Goal: Register for event/course

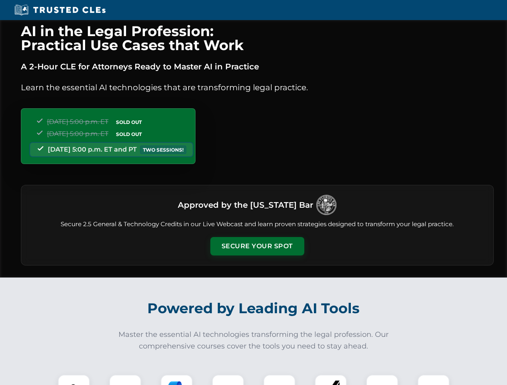
click at [257, 246] on button "Secure Your Spot" at bounding box center [257, 246] width 94 height 18
click at [74, 380] on img at bounding box center [73, 390] width 23 height 23
